Goal: Task Accomplishment & Management: Use online tool/utility

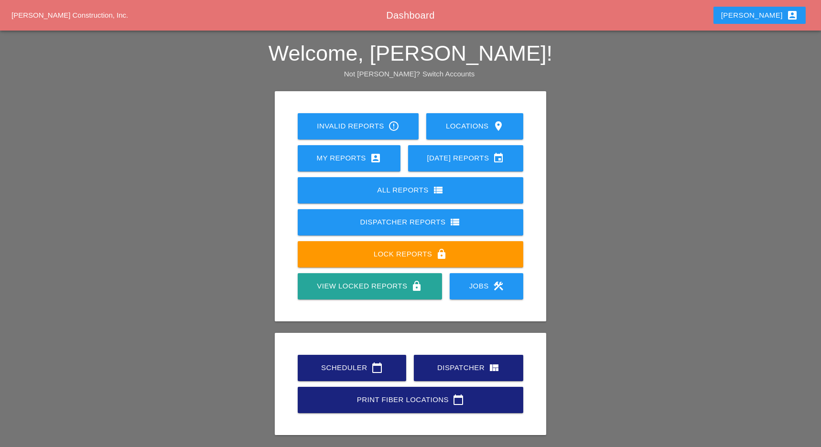
click at [346, 361] on link "Scheduler calendar_today" at bounding box center [352, 368] width 108 height 26
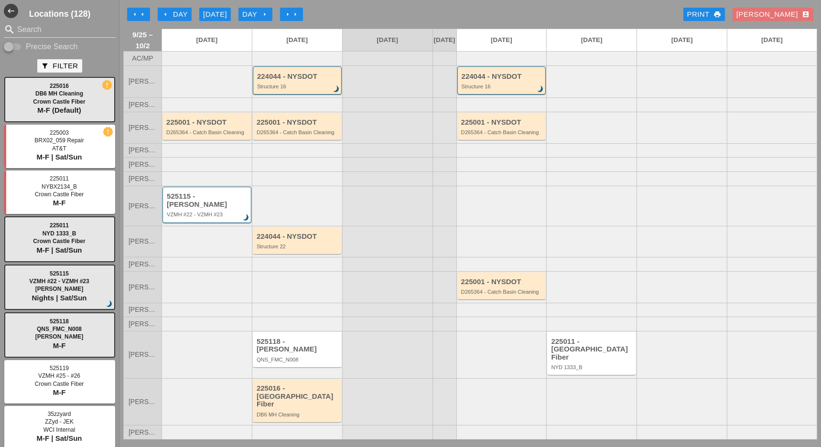
click at [144, 16] on icon "arrow_left" at bounding box center [143, 15] width 8 height 8
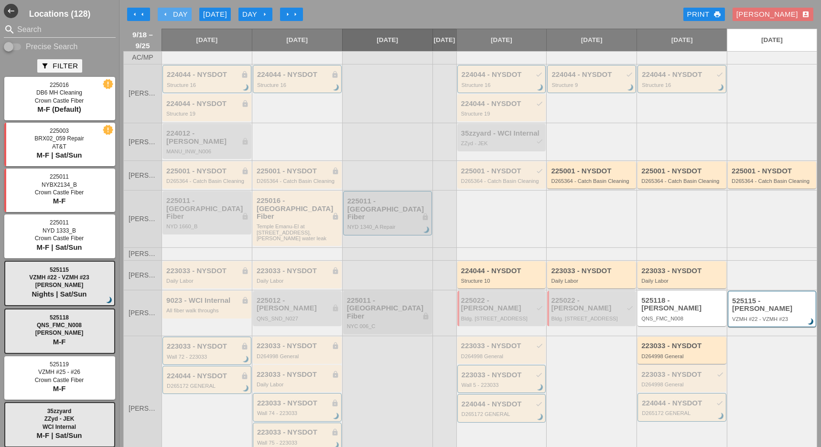
click at [178, 13] on div "arrow_left Day" at bounding box center [174, 14] width 26 height 11
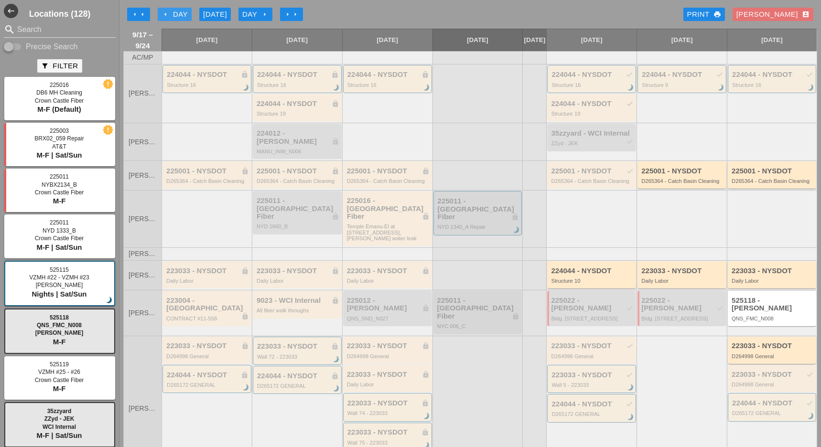
click at [178, 13] on div "arrow_left Day" at bounding box center [174, 14] width 26 height 11
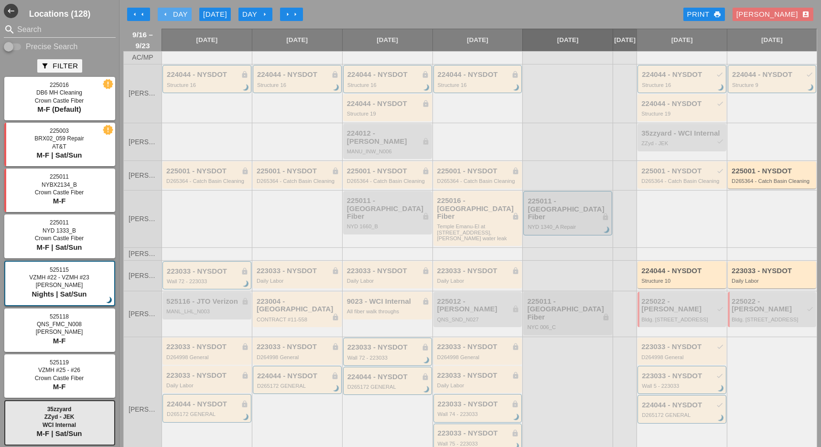
click at [175, 14] on div "arrow_left Day" at bounding box center [174, 14] width 26 height 11
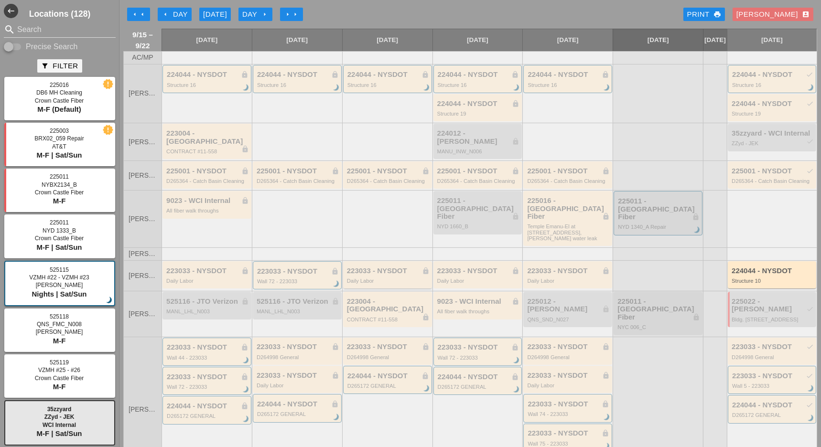
click at [385, 267] on div "223033 - NYSDOT lock Daily Labor" at bounding box center [388, 275] width 83 height 17
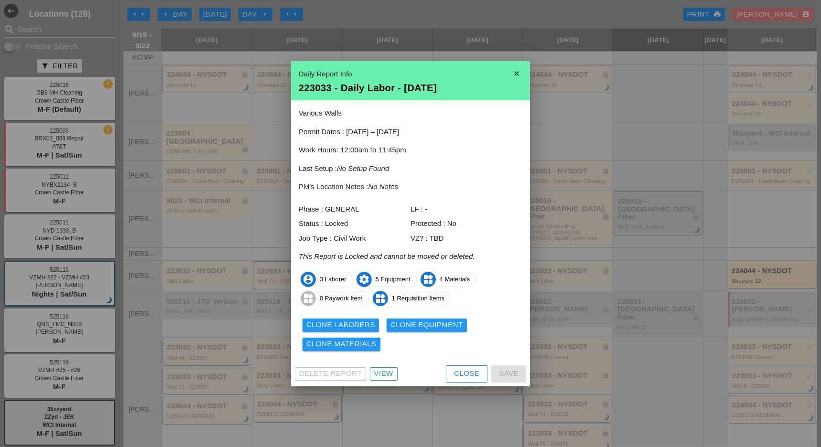
click at [392, 374] on div "View" at bounding box center [383, 373] width 19 height 11
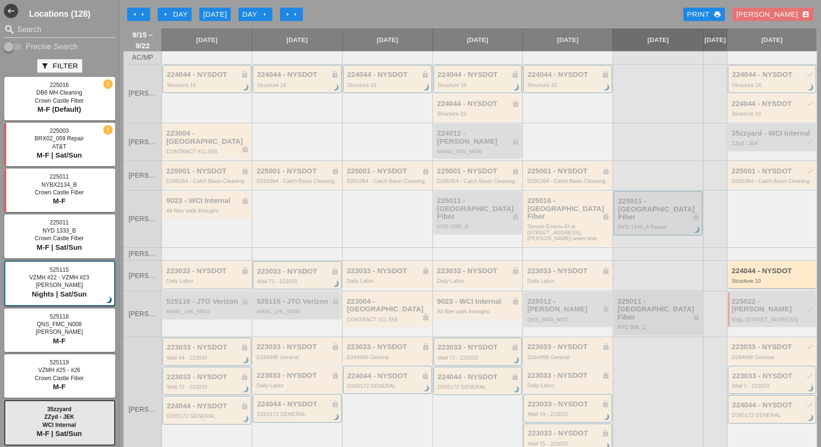
click at [228, 267] on div "223033 - NYSDOT lock Daily Labor" at bounding box center [207, 275] width 83 height 17
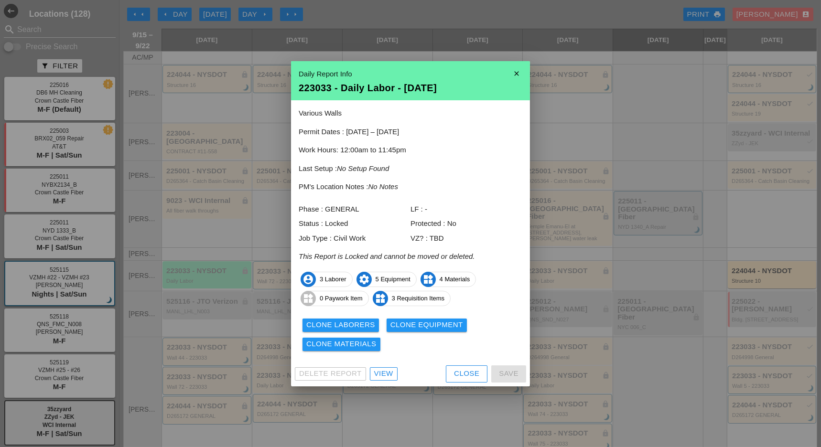
click at [383, 372] on div "View" at bounding box center [383, 373] width 19 height 11
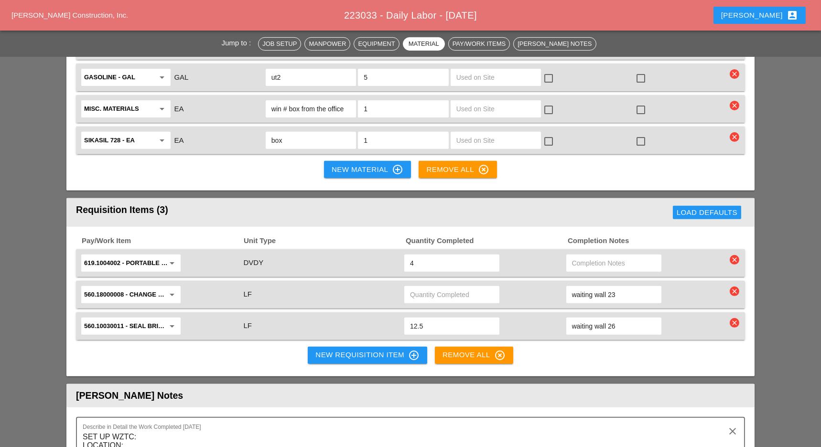
scroll to position [955, 0]
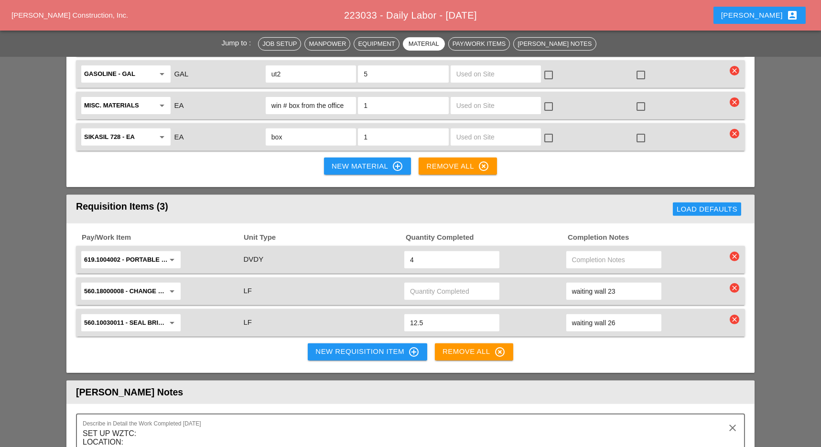
click at [622, 315] on input "waiting wall 26" at bounding box center [614, 322] width 84 height 15
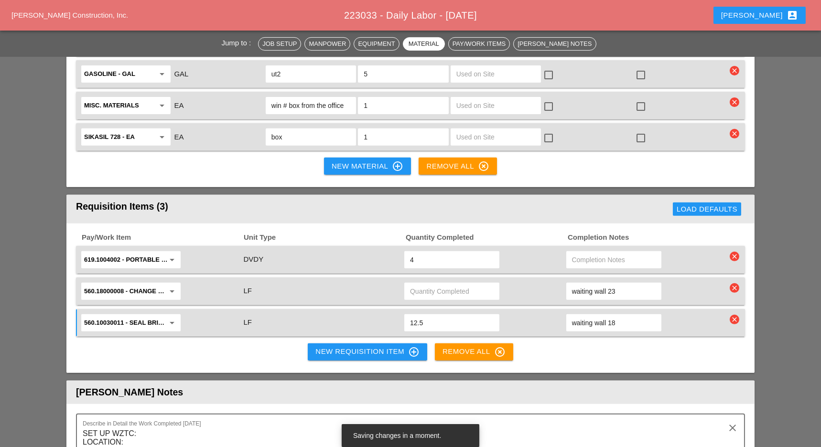
type input "waiting wall 18"
click at [570, 328] on div "Pay/Work Item Unit Type Quantity Completed Completion Notes 619.1004002 - PORTA…" at bounding box center [410, 299] width 688 height 150
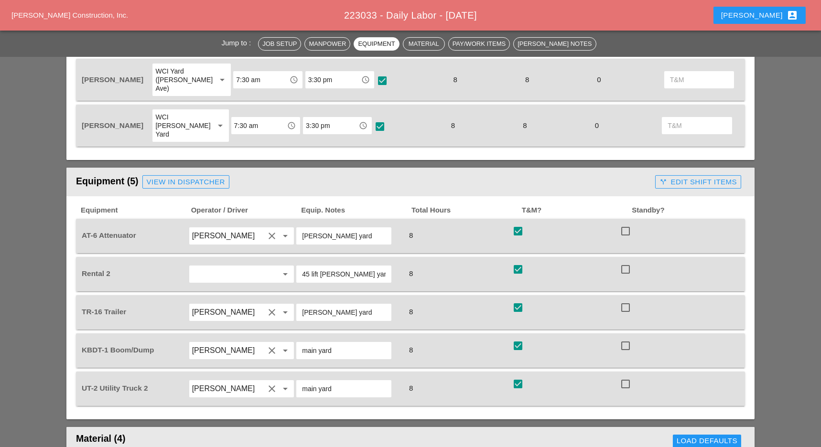
scroll to position [509, 0]
